Goal: Task Accomplishment & Management: Manage account settings

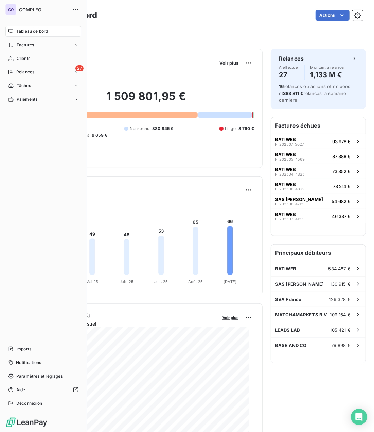
click at [49, 34] on div "Tableau de bord" at bounding box center [43, 31] width 76 height 11
drag, startPoint x: 46, startPoint y: 68, endPoint x: 47, endPoint y: 73, distance: 4.5
click at [47, 73] on div "27 Relances" at bounding box center [43, 72] width 76 height 11
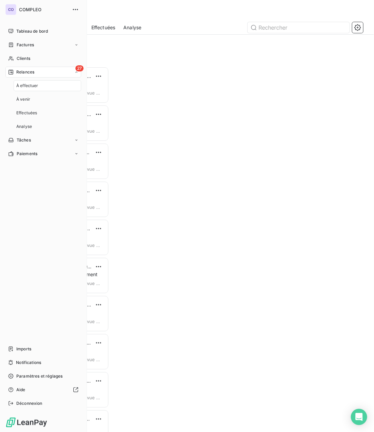
scroll to position [360, 71]
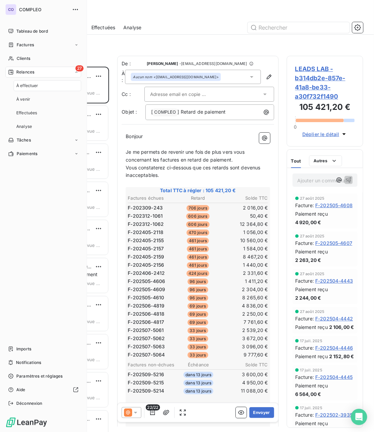
click at [45, 83] on div "À effectuer" at bounding box center [48, 85] width 68 height 11
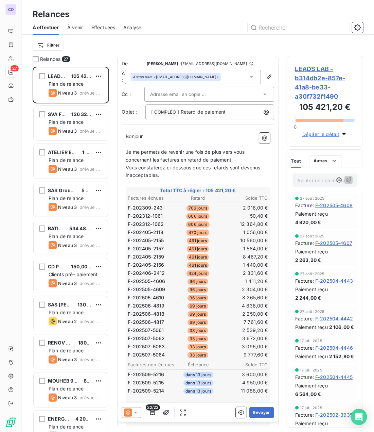
click at [161, 14] on div "Relances" at bounding box center [198, 14] width 352 height 12
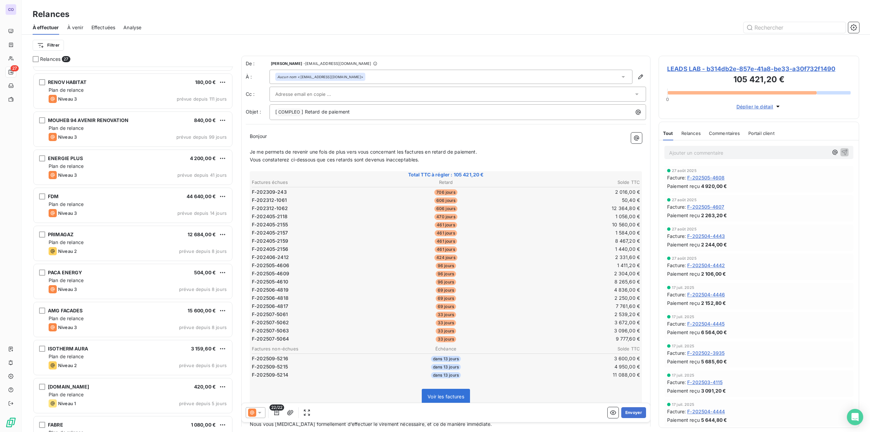
scroll to position [221, 0]
